Goal: Task Accomplishment & Management: Manage account settings

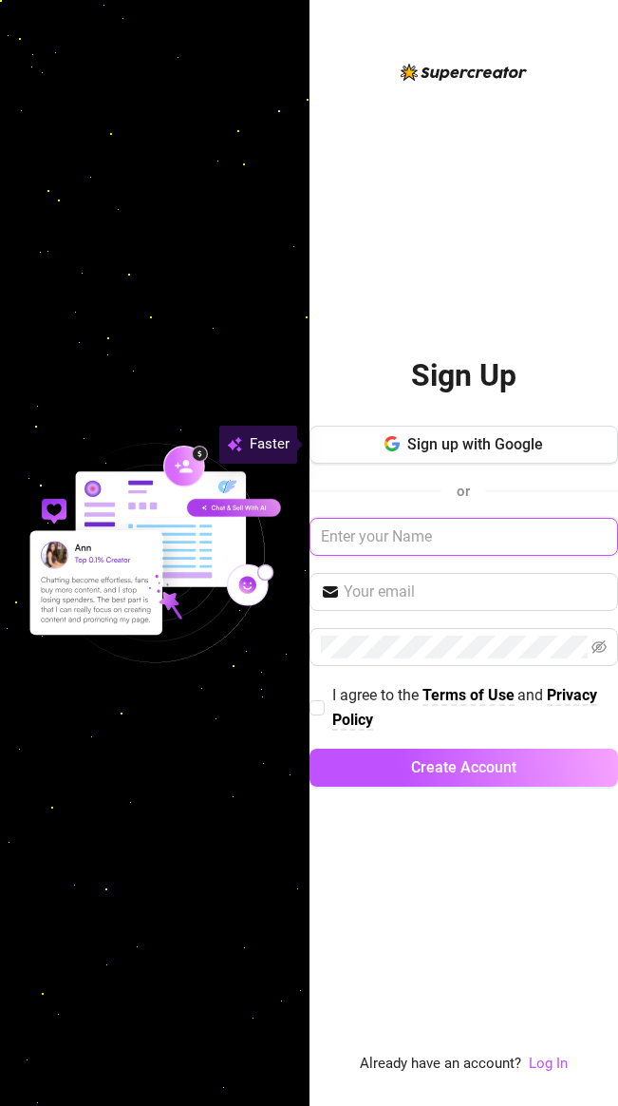
click at [474, 528] on input "text" at bounding box center [465, 537] width 310 height 38
type input "[EMAIL_ADDRESS][DOMAIN_NAME]"
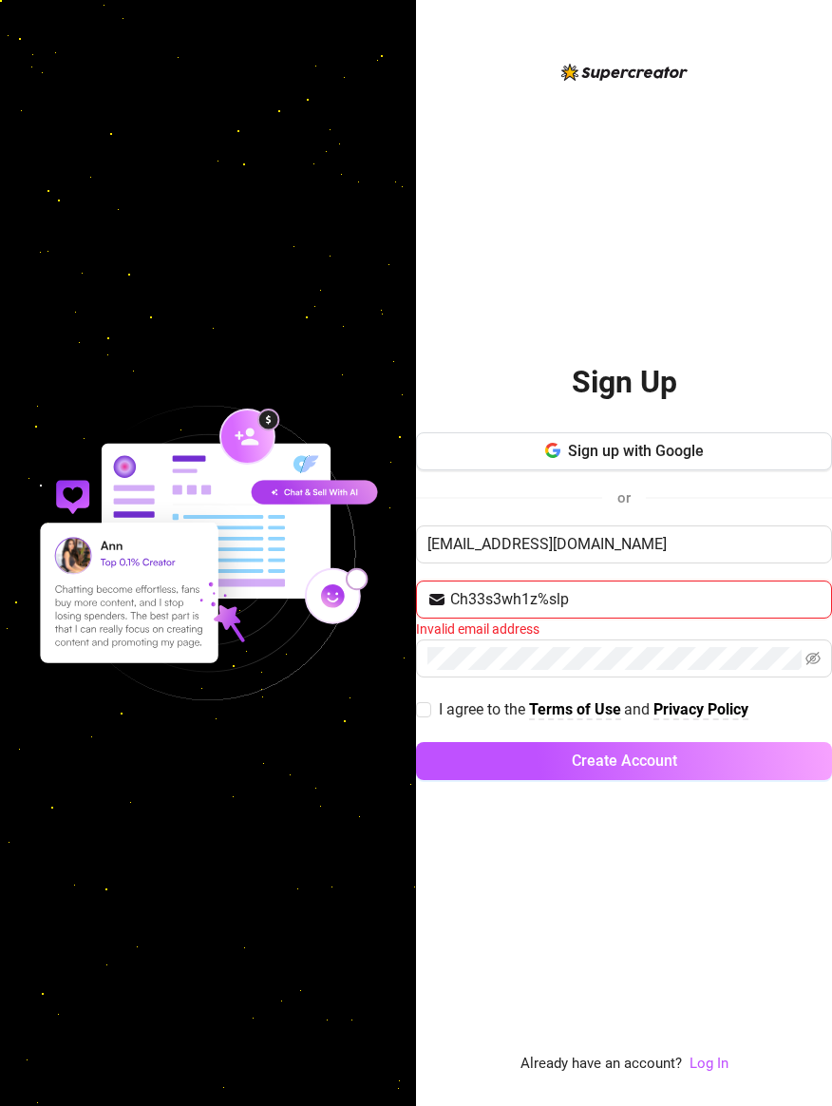
type input "Ch33s3wh1z%slp"
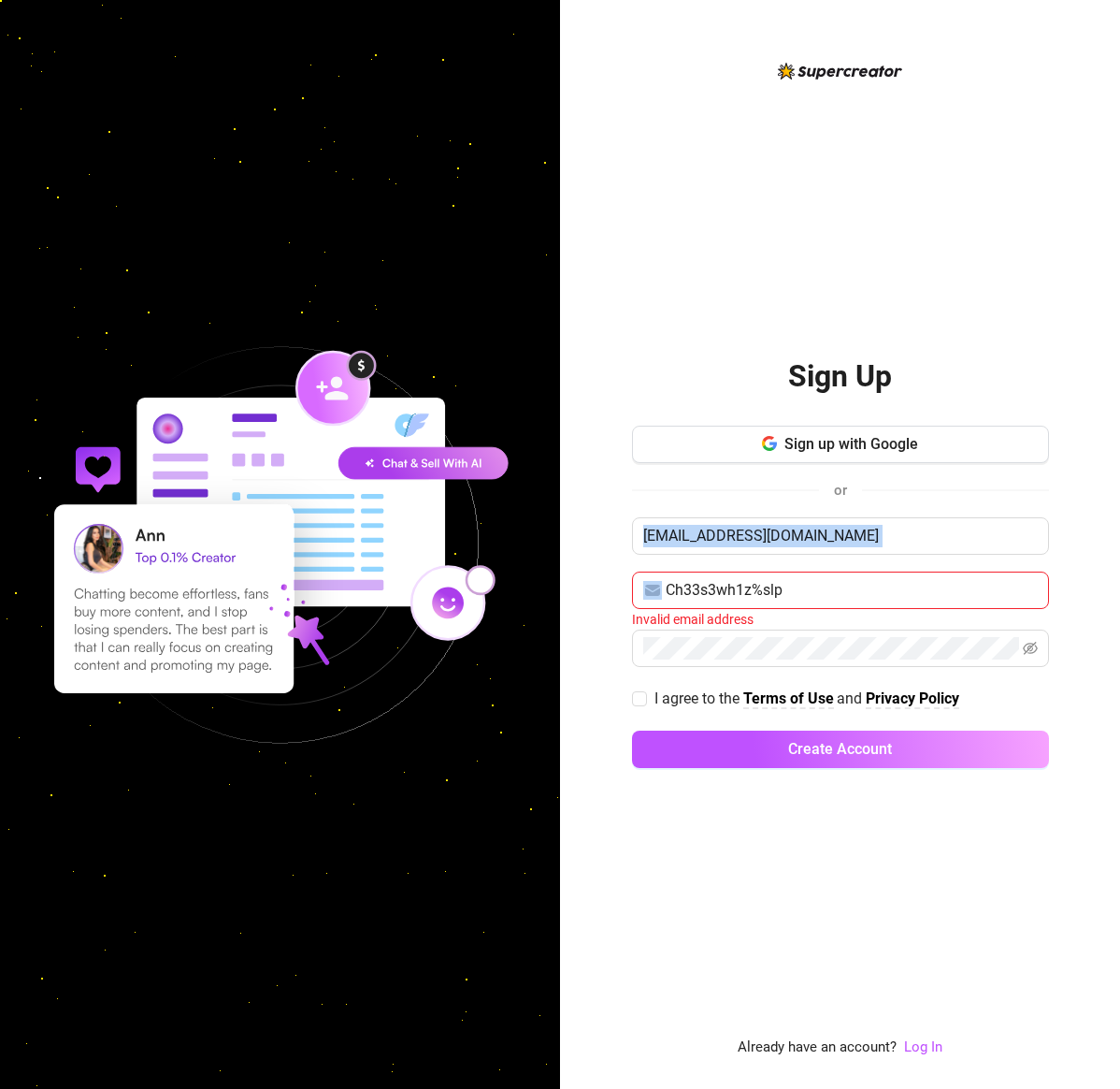
drag, startPoint x: 840, startPoint y: 568, endPoint x: 602, endPoint y: 551, distance: 238.6
click at [602, 551] on div "Sign Up Sign up with Google or [EMAIL_ADDRESS][DOMAIN_NAME] Ch33s3wh1z%slp Inva…" at bounding box center [840, 544] width 560 height 1089
click at [607, 854] on div "Sign Up Sign up with Google or [EMAIL_ADDRESS][DOMAIN_NAME] Ch33s3wh1z%slp Inva…" at bounding box center [840, 559] width 417 height 999
click at [607, 1040] on link "Log In" at bounding box center [923, 1046] width 38 height 17
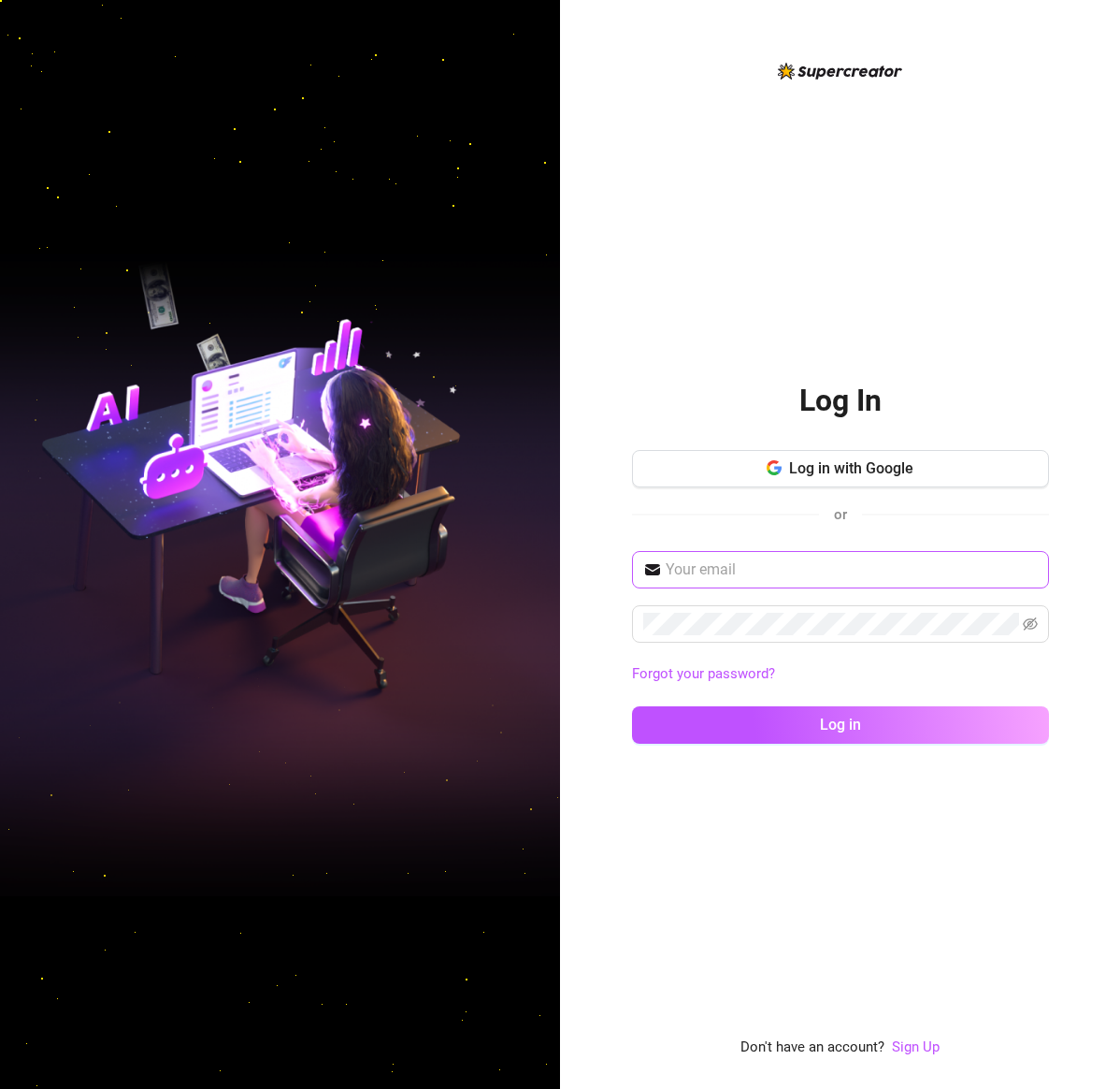
click at [607, 581] on span at bounding box center [840, 570] width 417 height 37
type input "[EMAIL_ADDRESS][DOMAIN_NAME]"
click at [607, 622] on icon "eye-invisible" at bounding box center [1029, 623] width 15 height 13
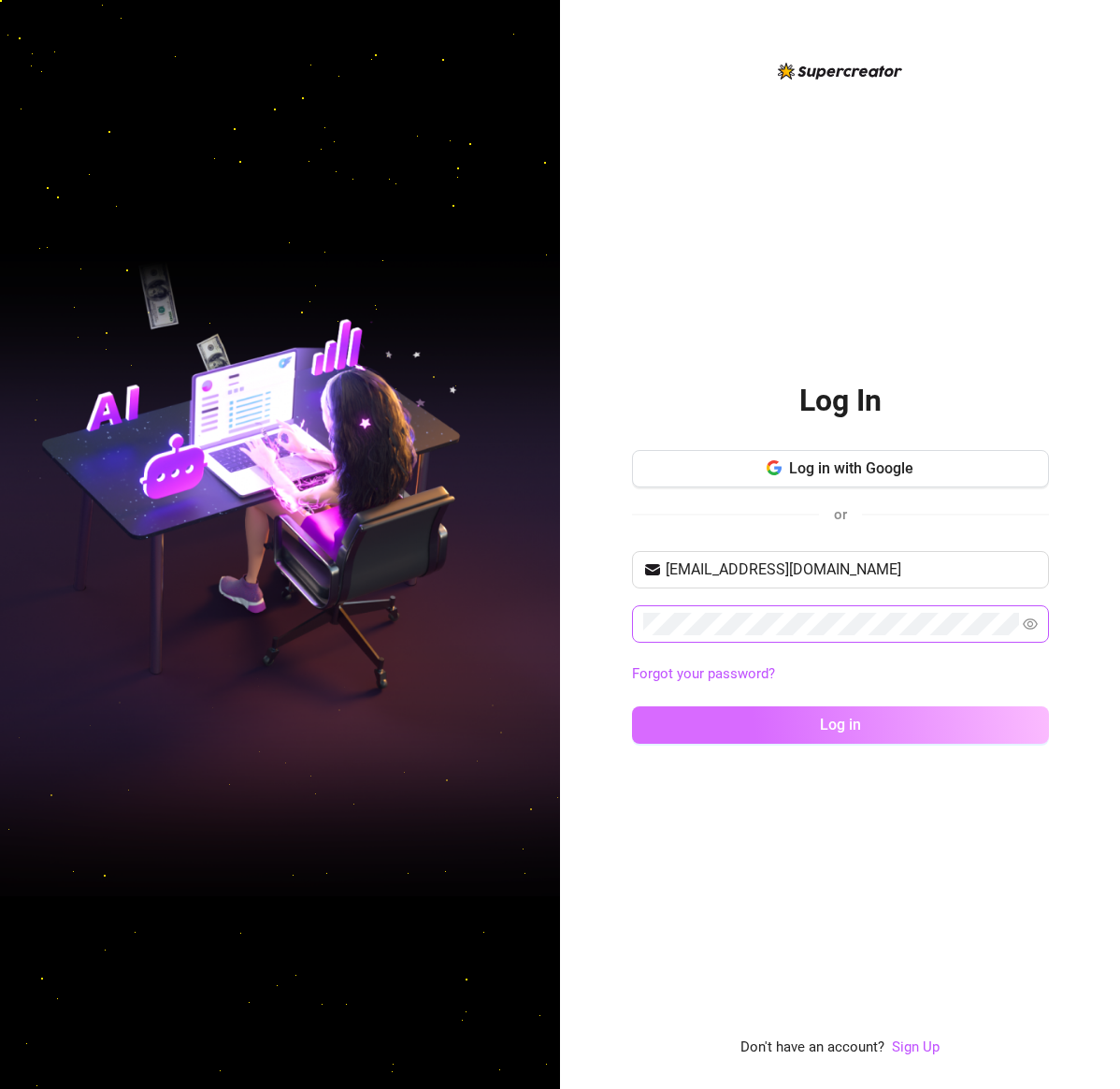
click at [607, 727] on button "Log in" at bounding box center [840, 725] width 417 height 37
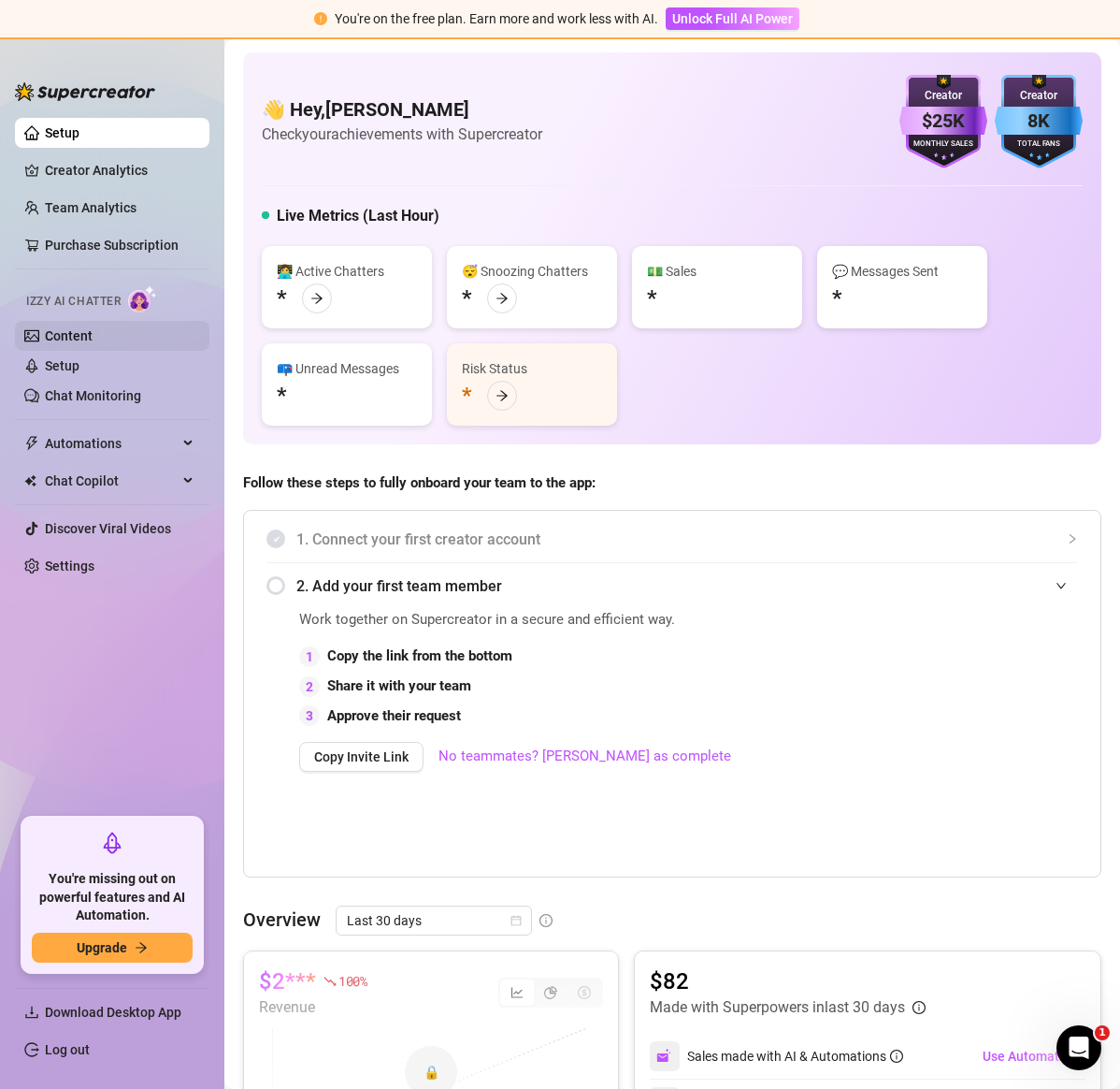
click at [70, 332] on link "Content" at bounding box center [69, 335] width 47 height 15
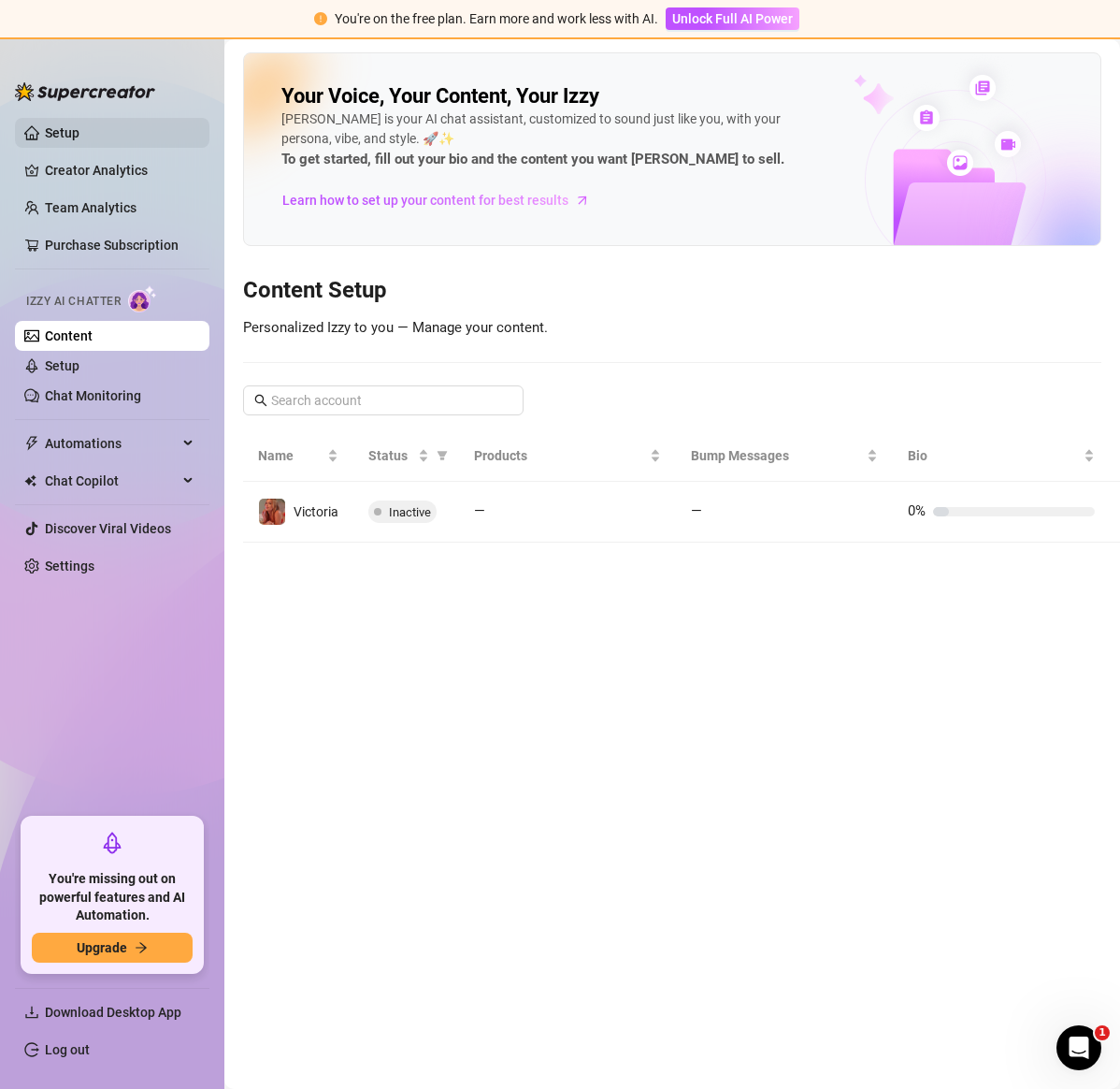
click at [80, 131] on link "Setup" at bounding box center [62, 132] width 34 height 15
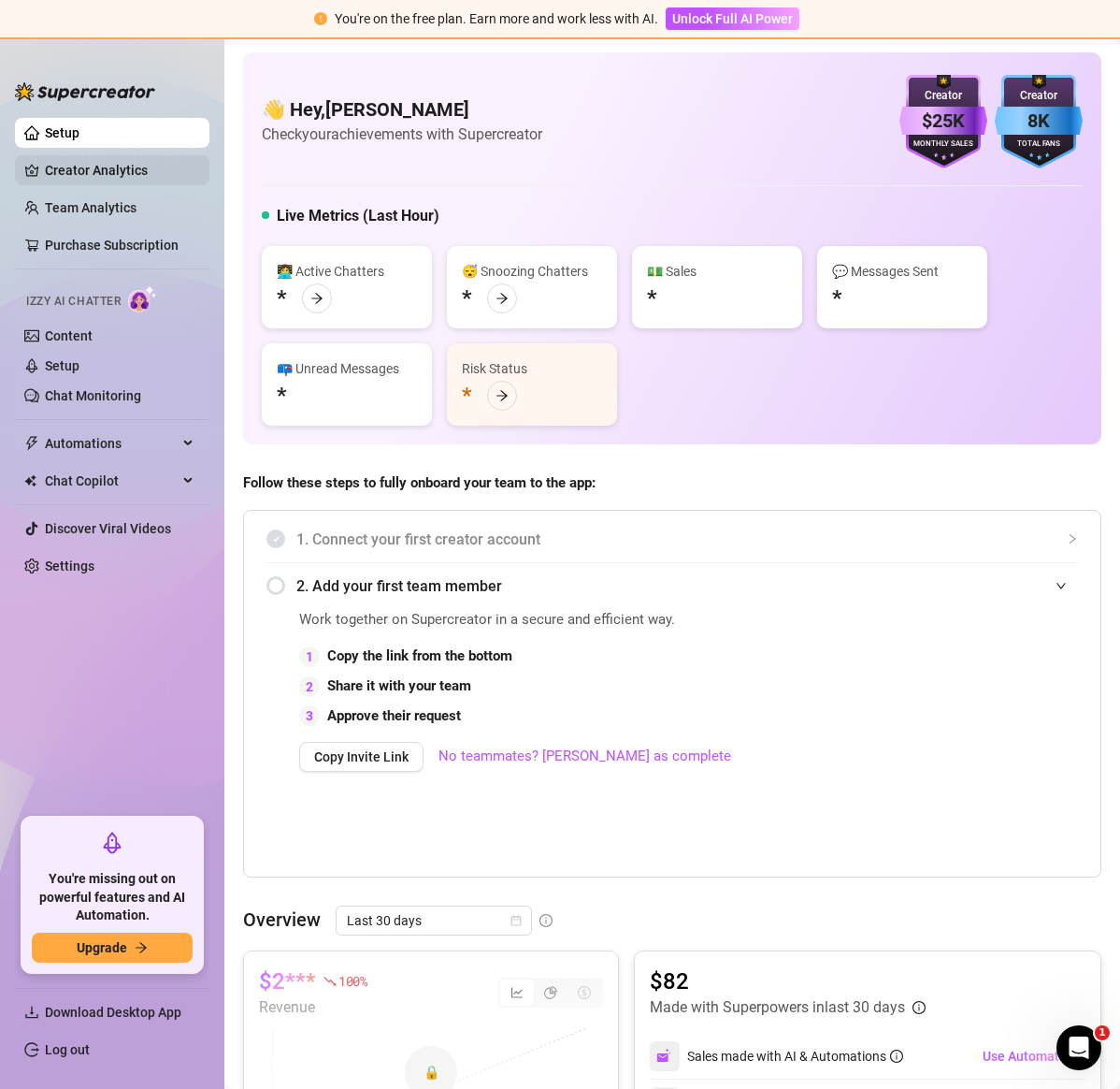
click at [100, 170] on link "Creator Analytics" at bounding box center [120, 170] width 150 height 30
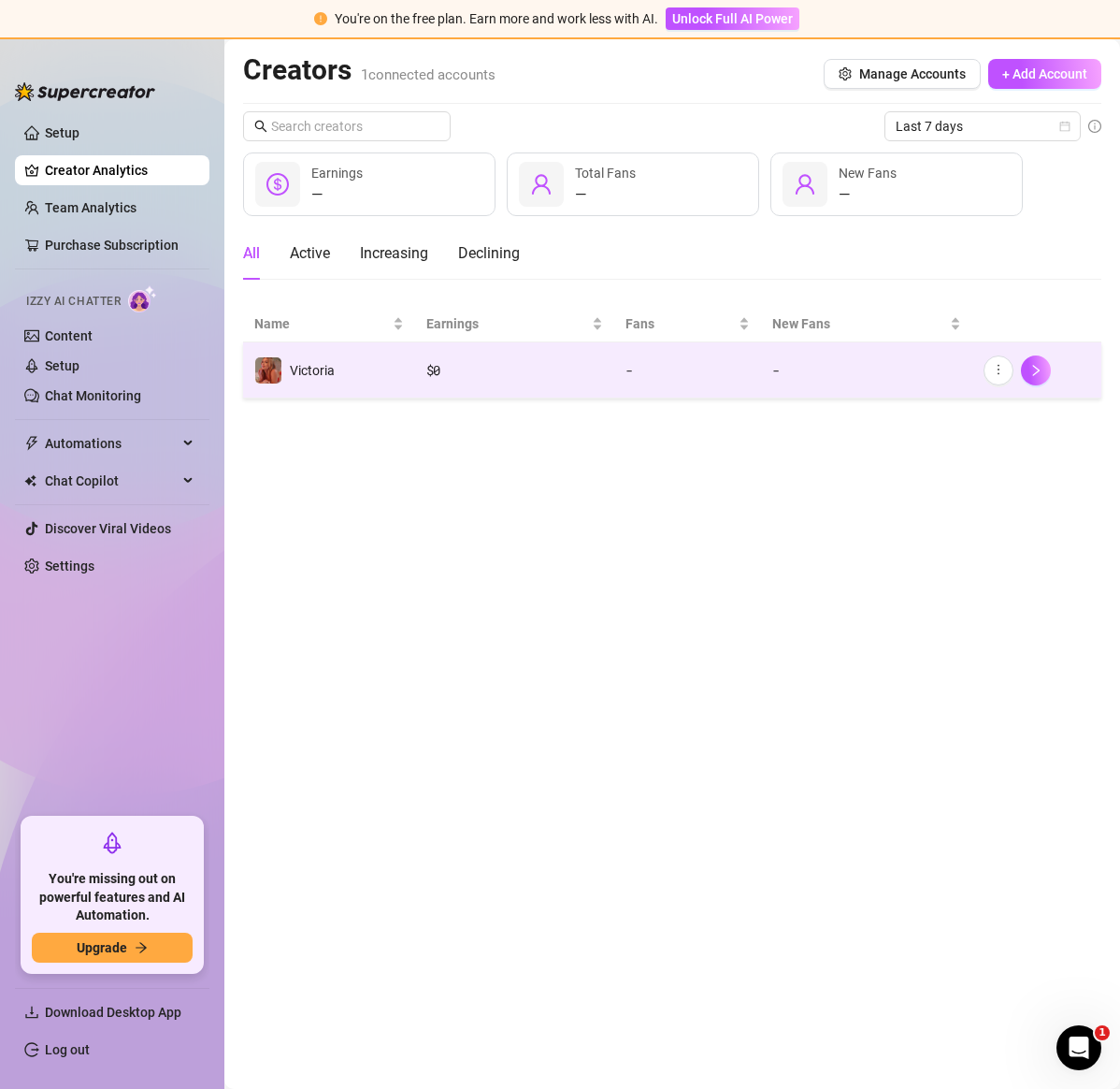
click at [301, 360] on div "Victoria" at bounding box center [312, 370] width 45 height 21
